Goal: Transaction & Acquisition: Purchase product/service

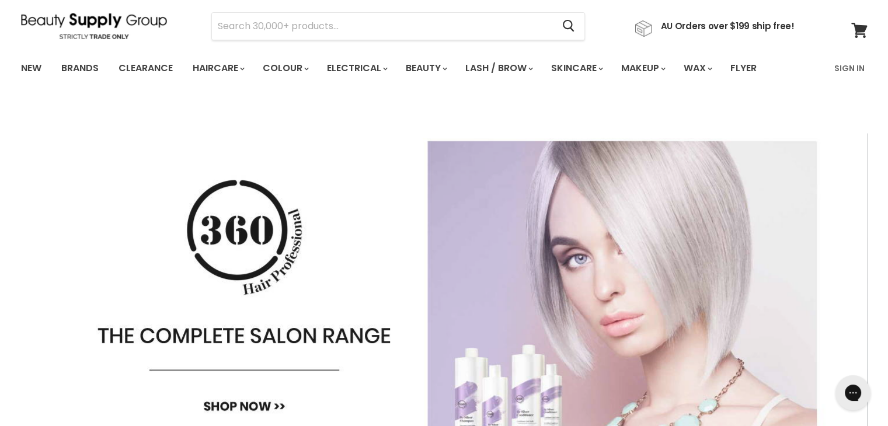
scroll to position [46, 0]
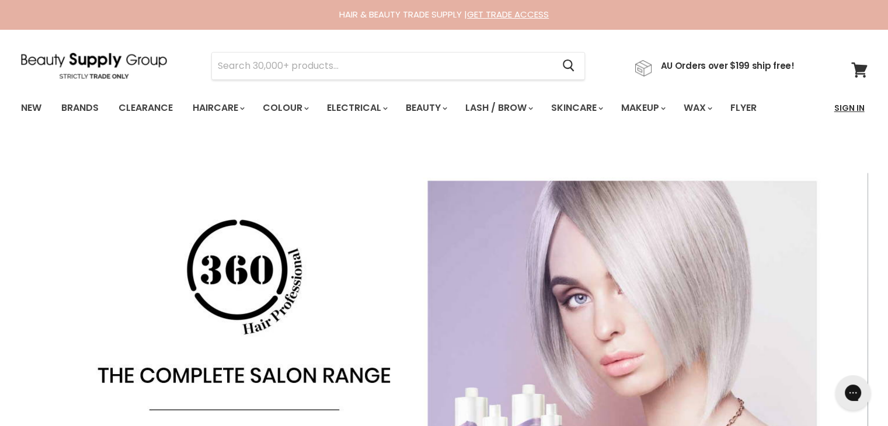
click at [846, 105] on link "Sign In" at bounding box center [850, 108] width 44 height 25
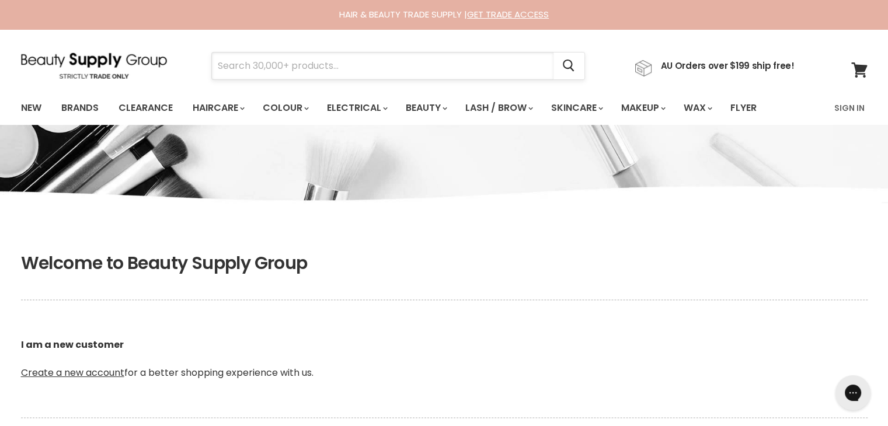
click at [449, 53] on input "Search" at bounding box center [383, 66] width 342 height 27
type input "b"
click at [864, 103] on link "Sign In" at bounding box center [850, 108] width 44 height 25
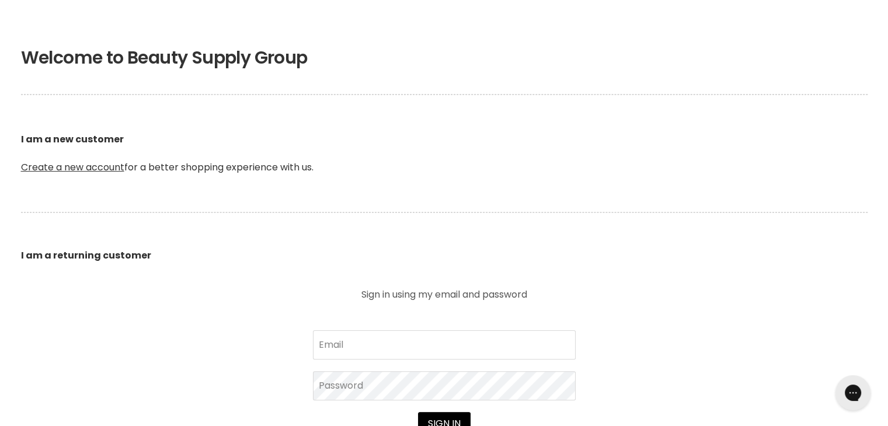
scroll to position [211, 0]
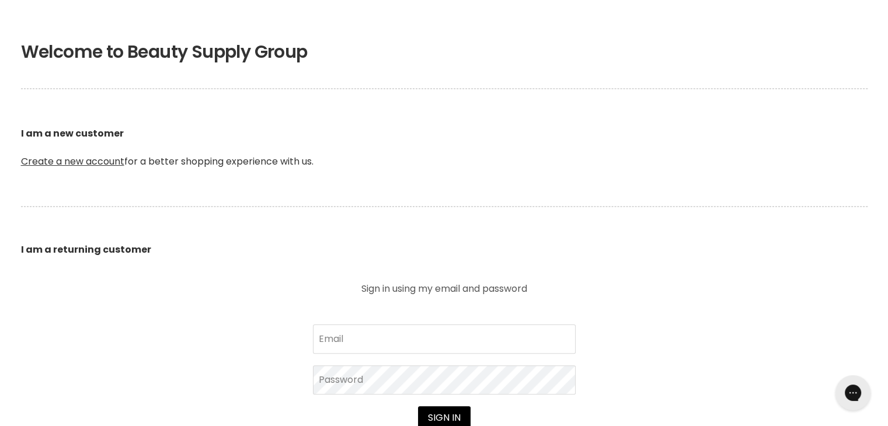
click at [99, 252] on b "I am a returning customer" at bounding box center [86, 249] width 130 height 13
click at [489, 349] on input "Email" at bounding box center [444, 339] width 263 height 29
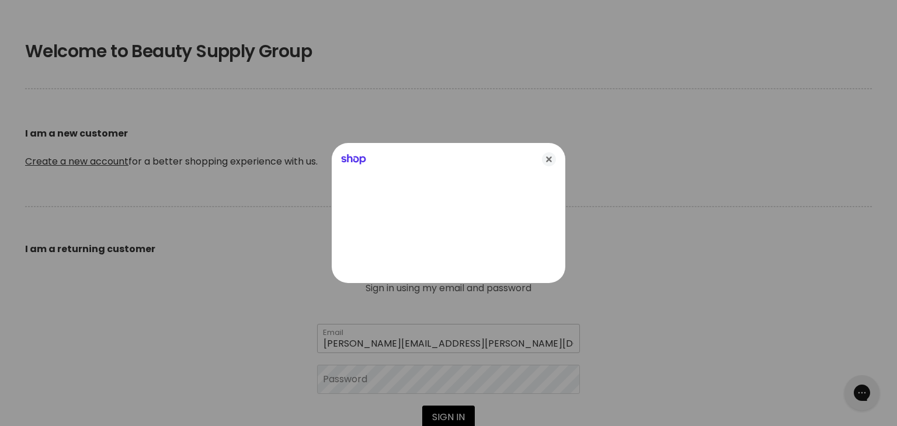
type input "[PERSON_NAME][EMAIL_ADDRESS][PERSON_NAME][DOMAIN_NAME]"
click at [444, 370] on div at bounding box center [448, 213] width 897 height 426
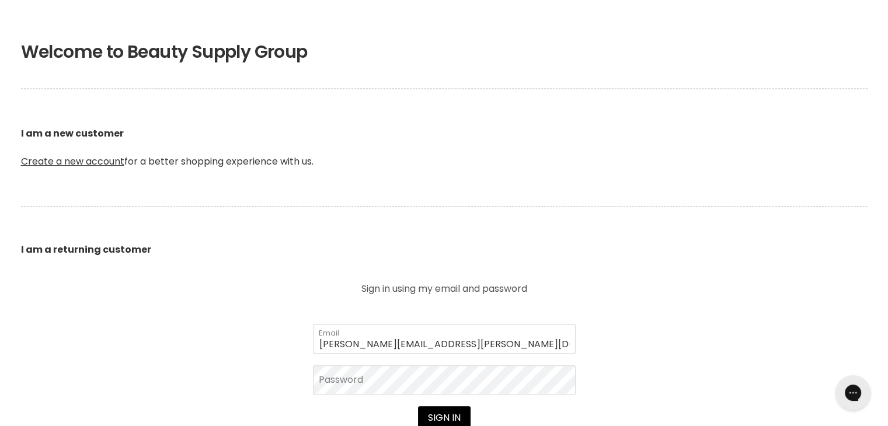
click at [411, 353] on form "britt.reeves@live.com Email Password Sign in I forgot my password" at bounding box center [444, 396] width 263 height 142
click at [416, 339] on input "britt.reeves@live.com" at bounding box center [444, 339] width 263 height 29
click at [470, 345] on input "britt.reeves@live.com" at bounding box center [444, 339] width 263 height 29
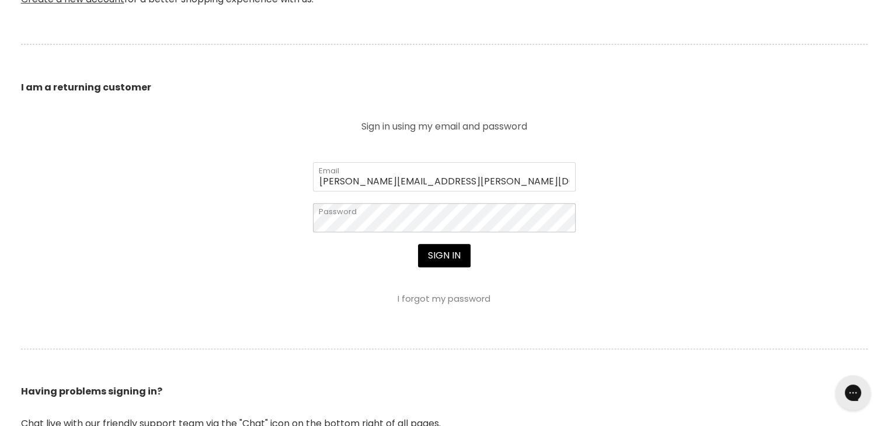
scroll to position [402, 0]
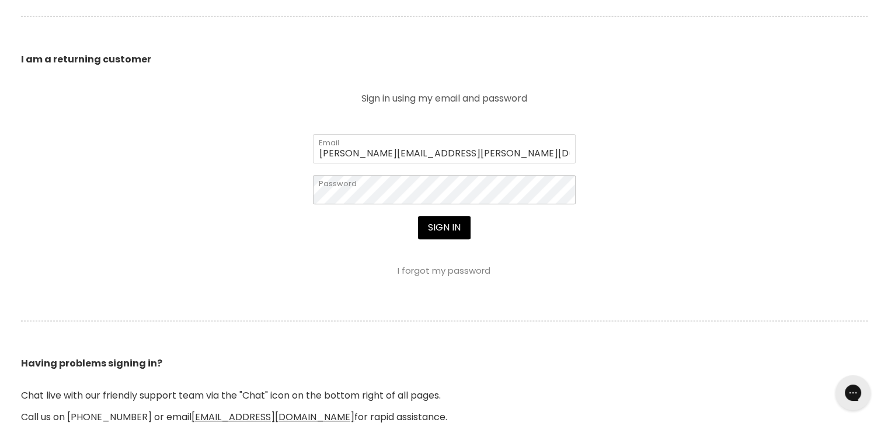
click at [418, 216] on button "Sign in" at bounding box center [444, 227] width 53 height 23
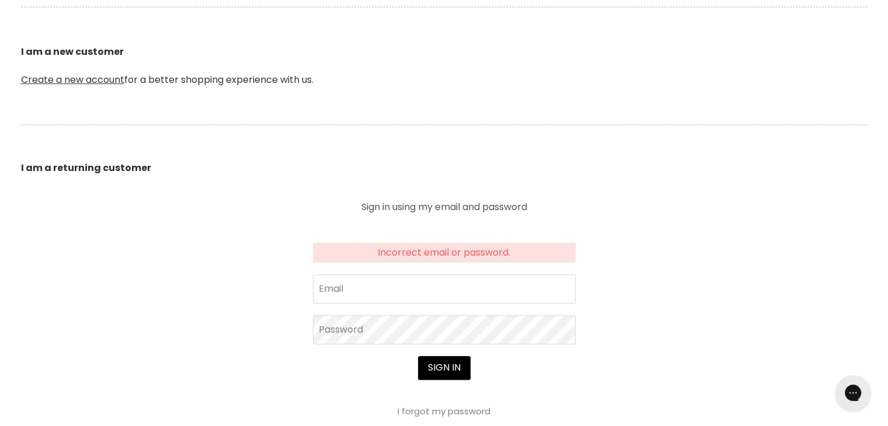
scroll to position [294, 0]
click at [364, 276] on input "Email" at bounding box center [444, 288] width 263 height 29
type input "[PERSON_NAME][EMAIL_ADDRESS][PERSON_NAME][DOMAIN_NAME]"
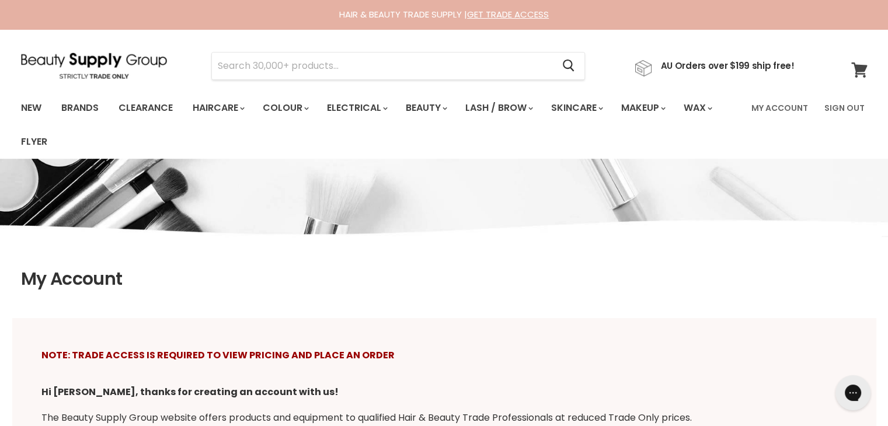
click at [852, 77] on icon at bounding box center [860, 69] width 16 height 15
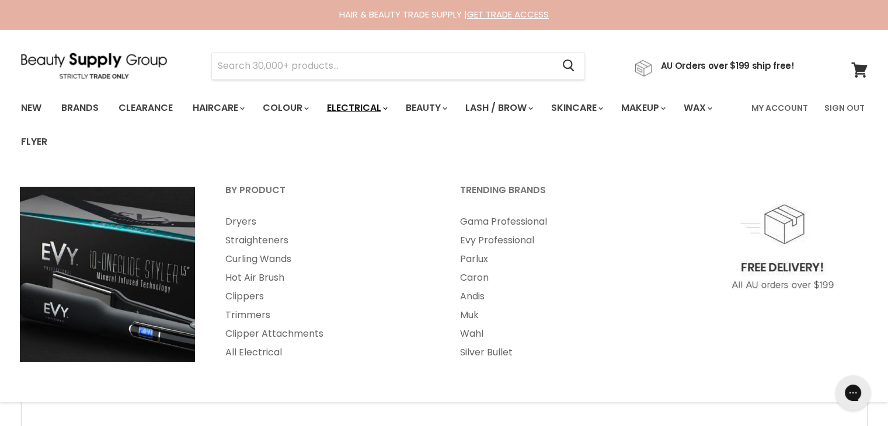
click at [346, 101] on link "Electrical" at bounding box center [356, 108] width 77 height 25
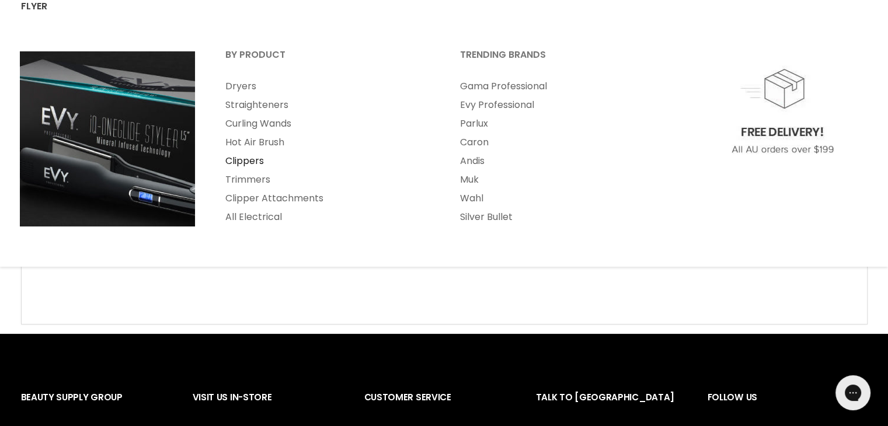
scroll to position [135, 0]
click at [245, 159] on link "Clippers" at bounding box center [327, 161] width 232 height 19
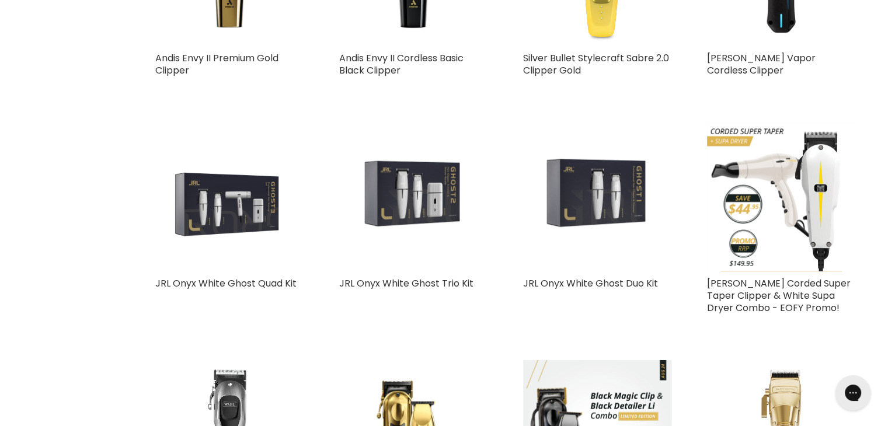
scroll to position [1670, 0]
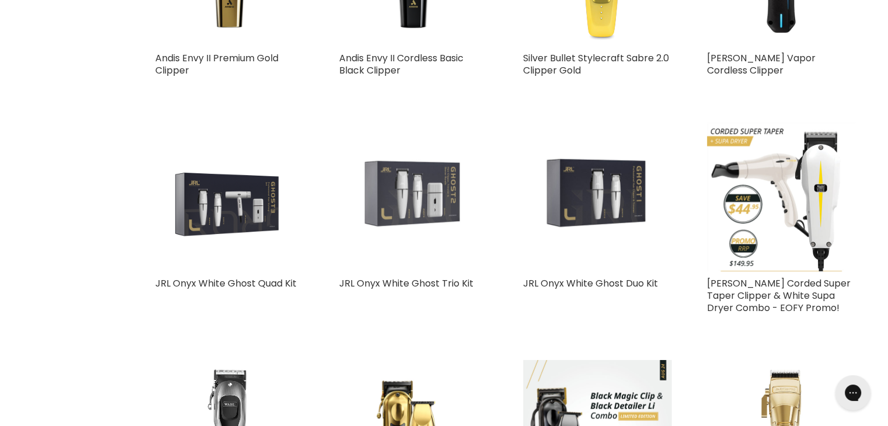
click at [417, 149] on img "Main content" at bounding box center [413, 197] width 149 height 149
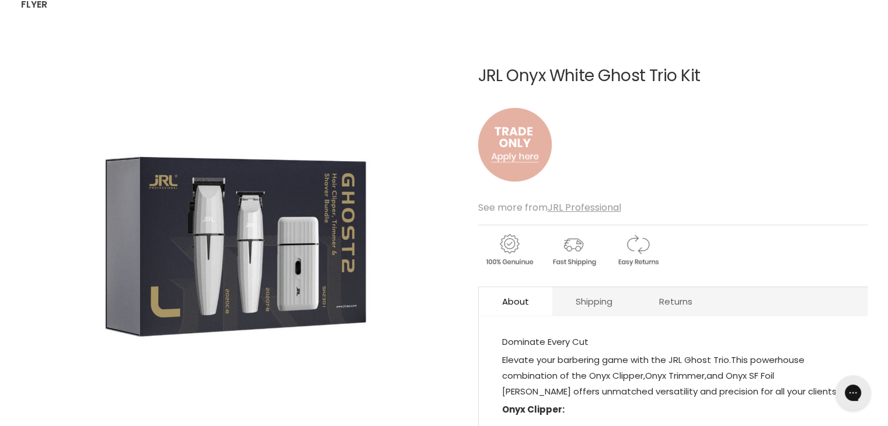
scroll to position [182, 0]
